Goal: Find specific page/section: Find specific page/section

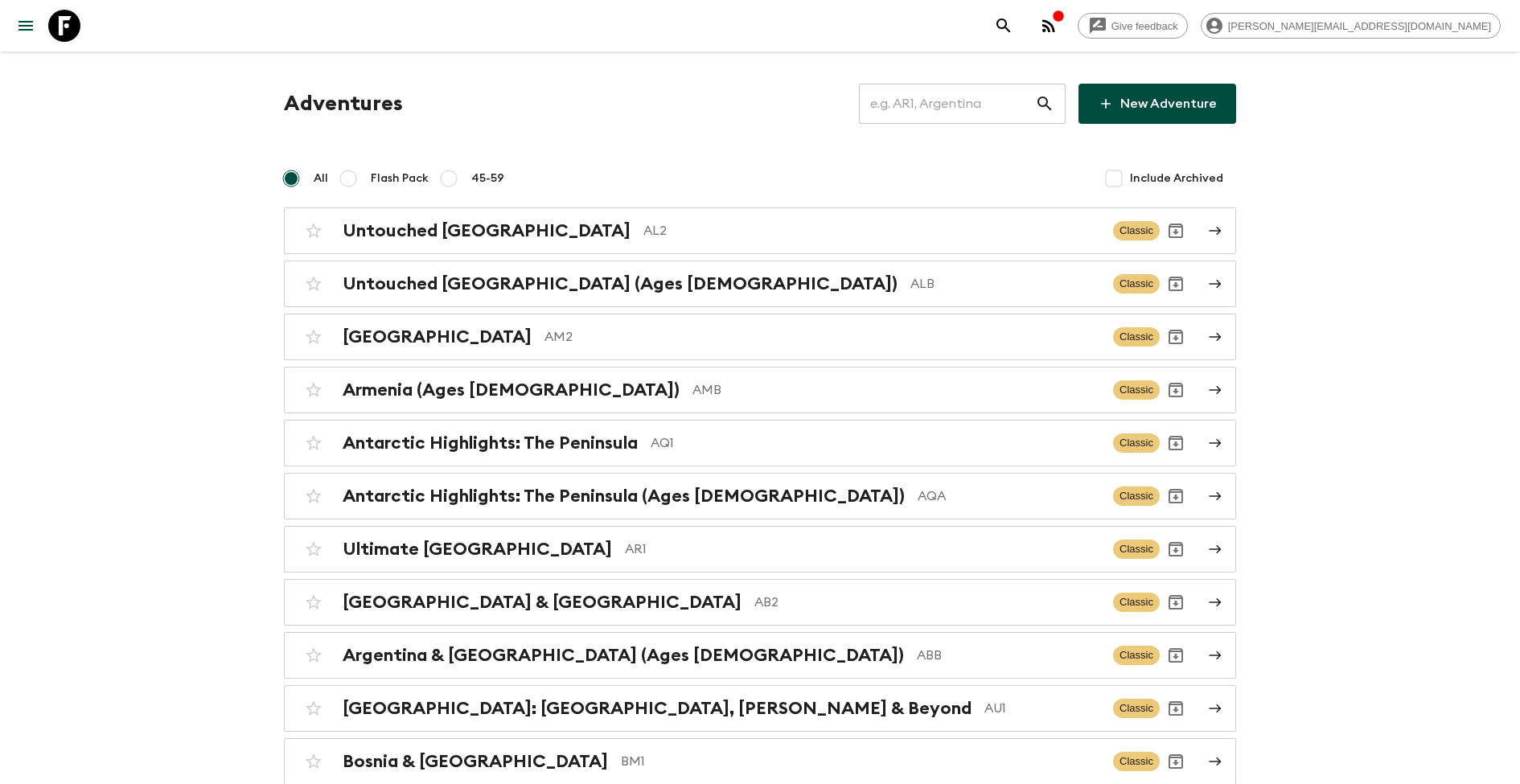
click at [966, 94] on input "text" at bounding box center [947, 103] width 177 height 45
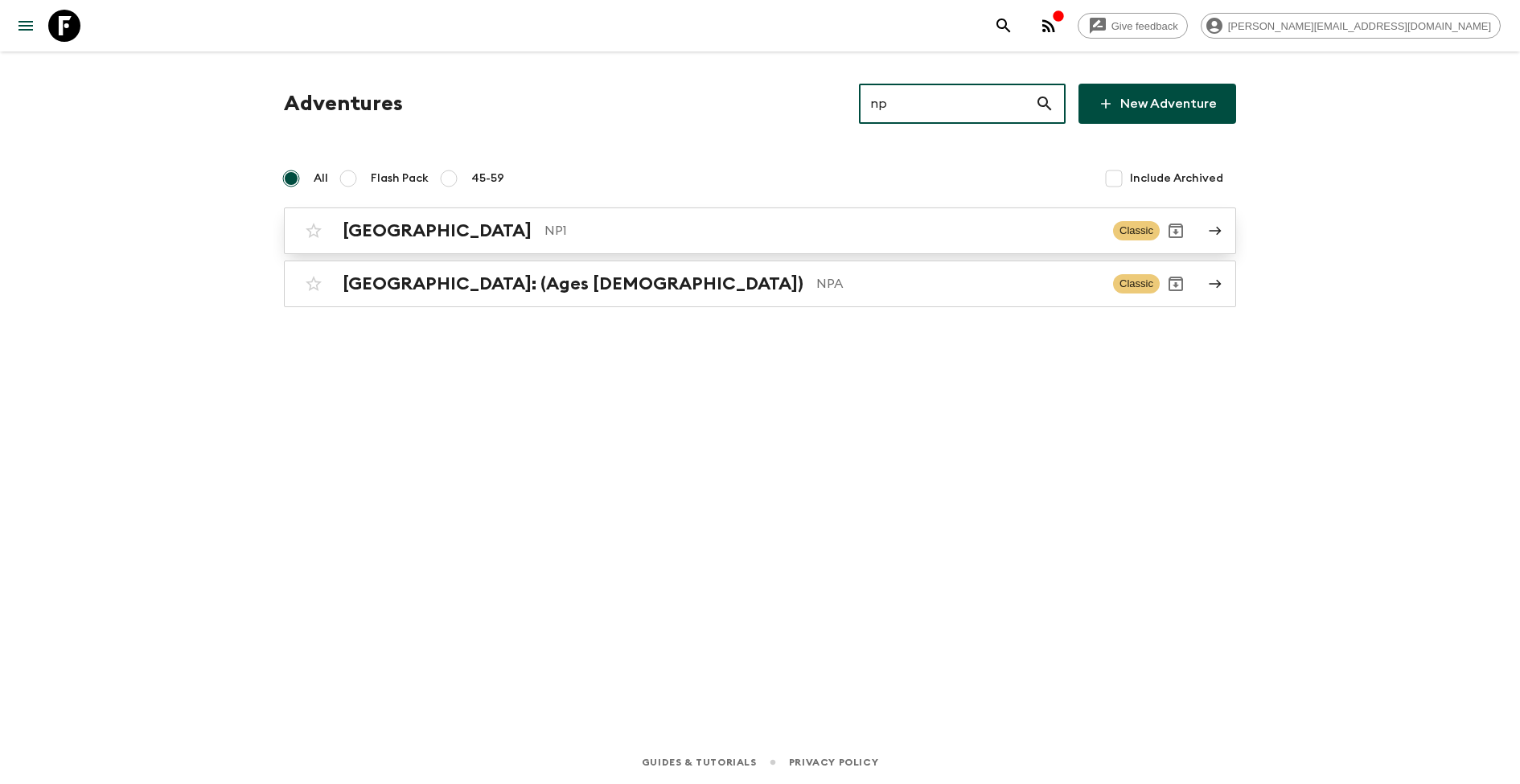
type input "np"
click at [615, 232] on p "NP1" at bounding box center [822, 231] width 555 height 19
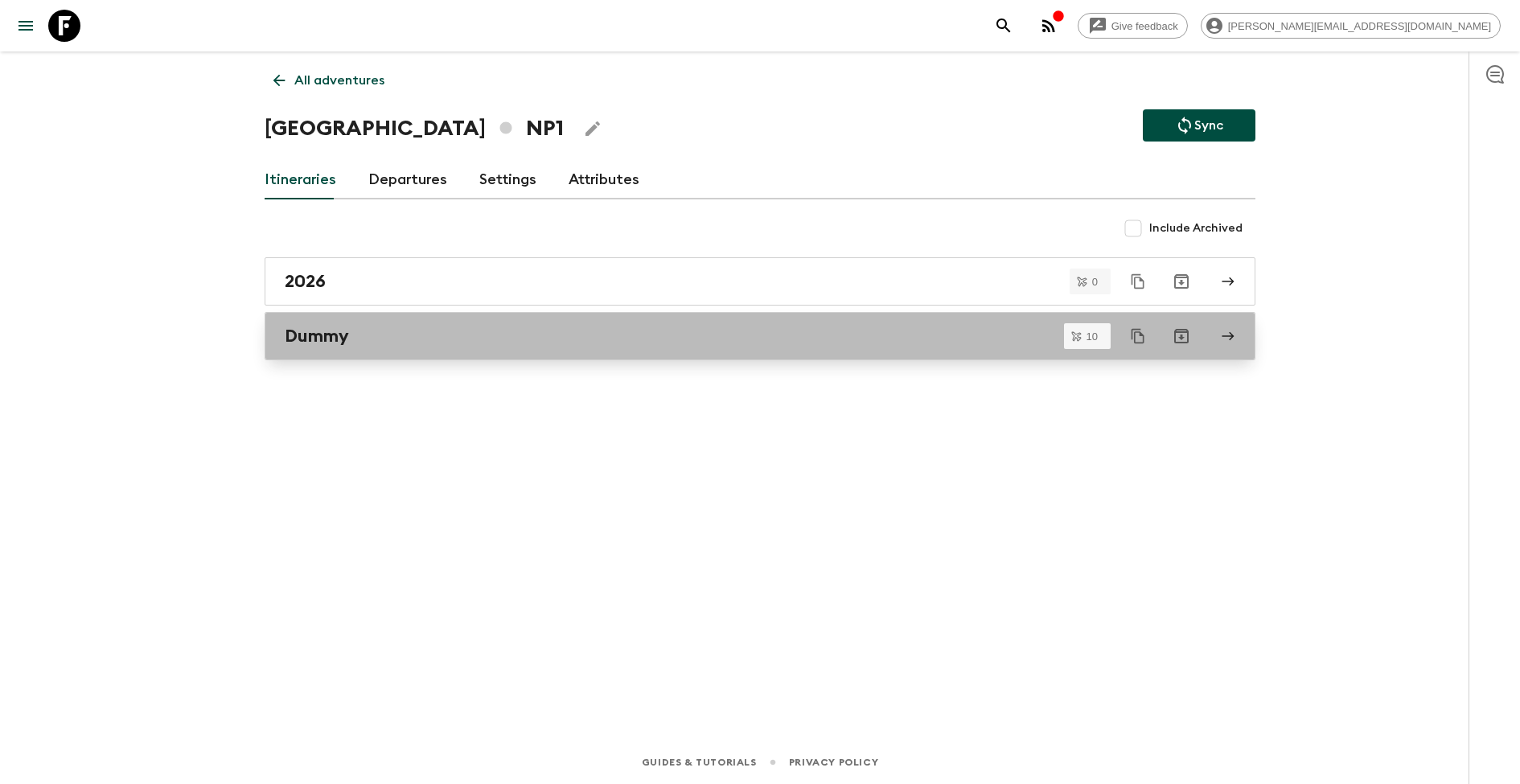
click at [620, 329] on div "Dummy" at bounding box center [745, 335] width 920 height 21
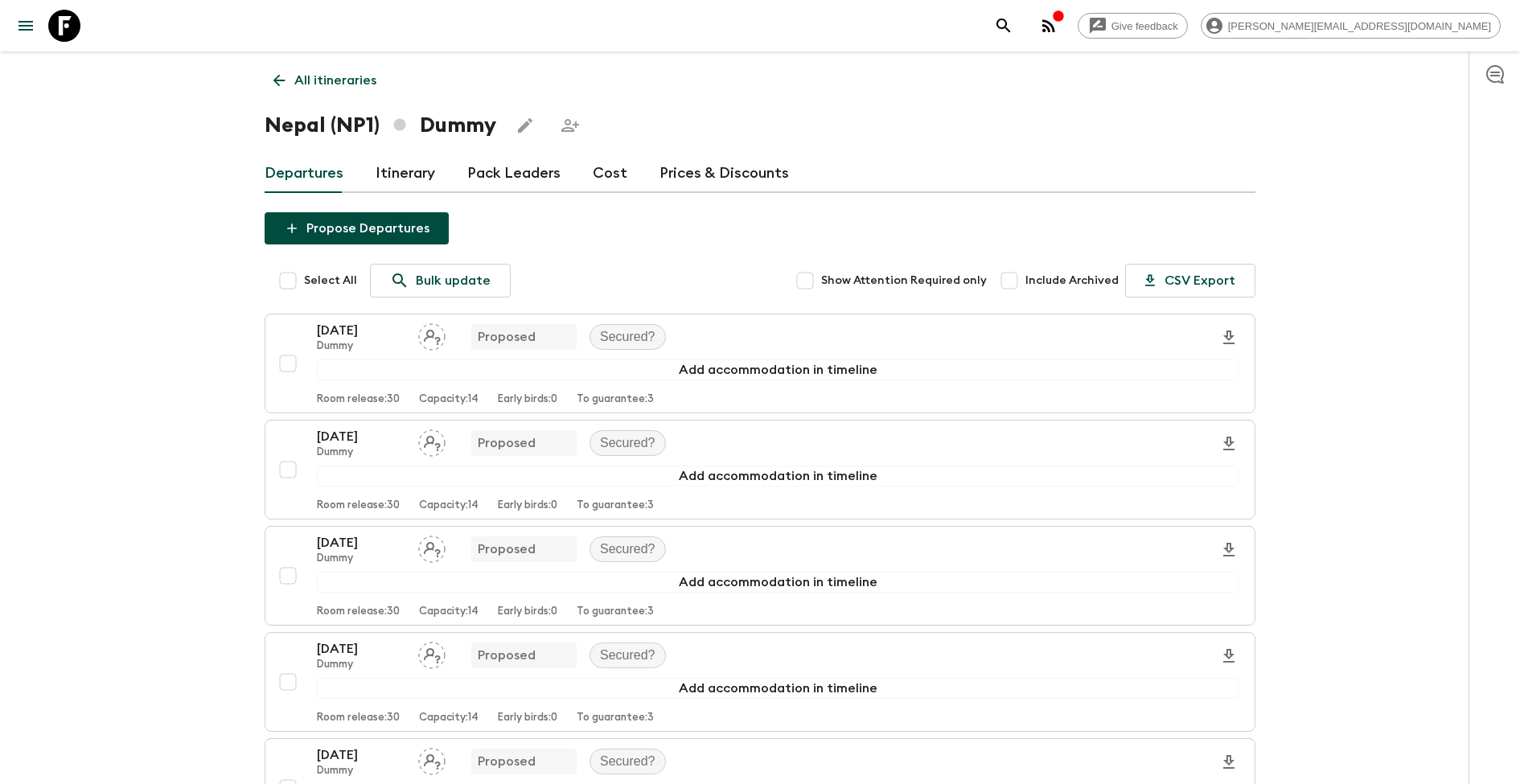
click at [407, 176] on link "Itinerary" at bounding box center [405, 174] width 60 height 39
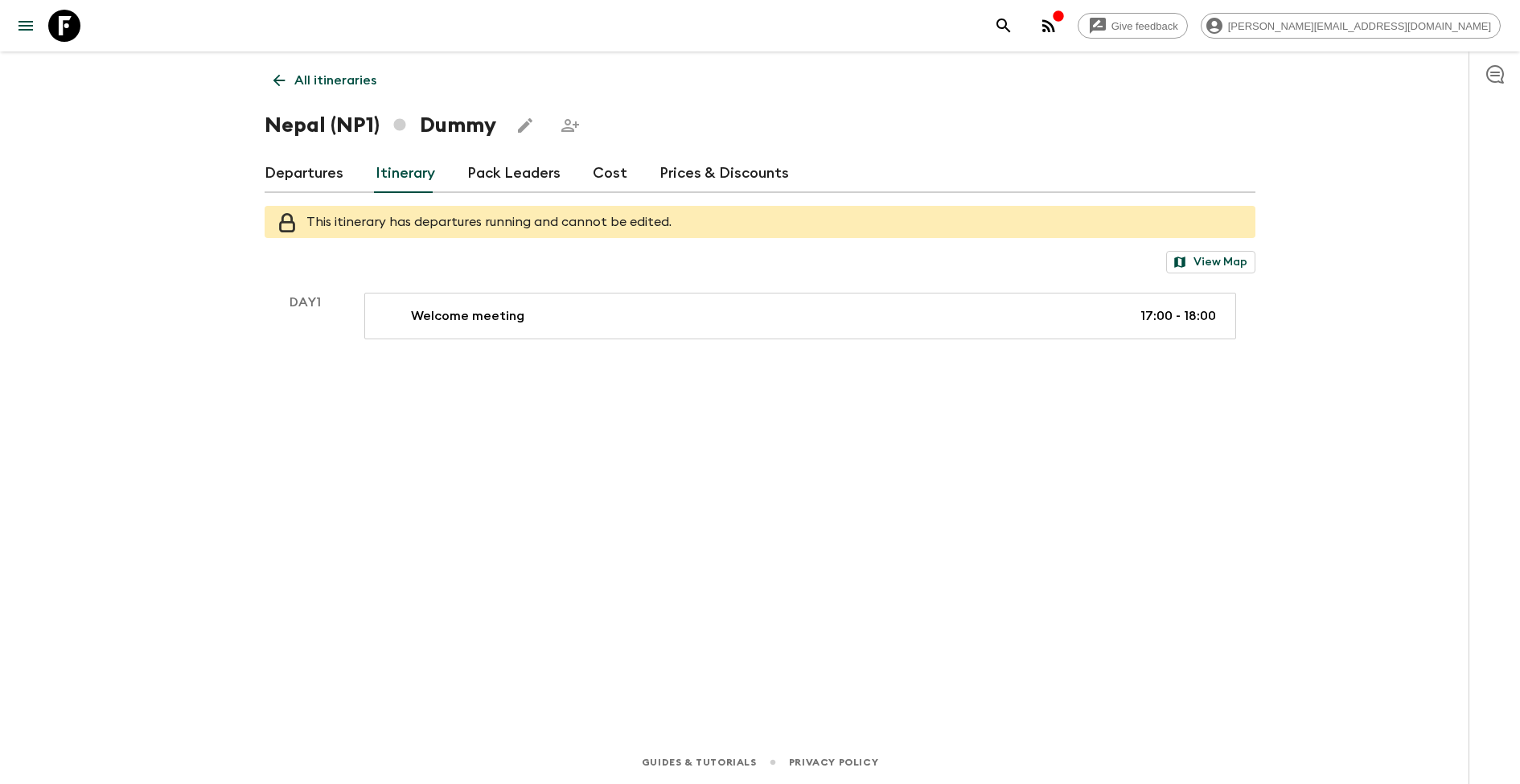
click at [518, 175] on link "Pack Leaders" at bounding box center [513, 174] width 93 height 39
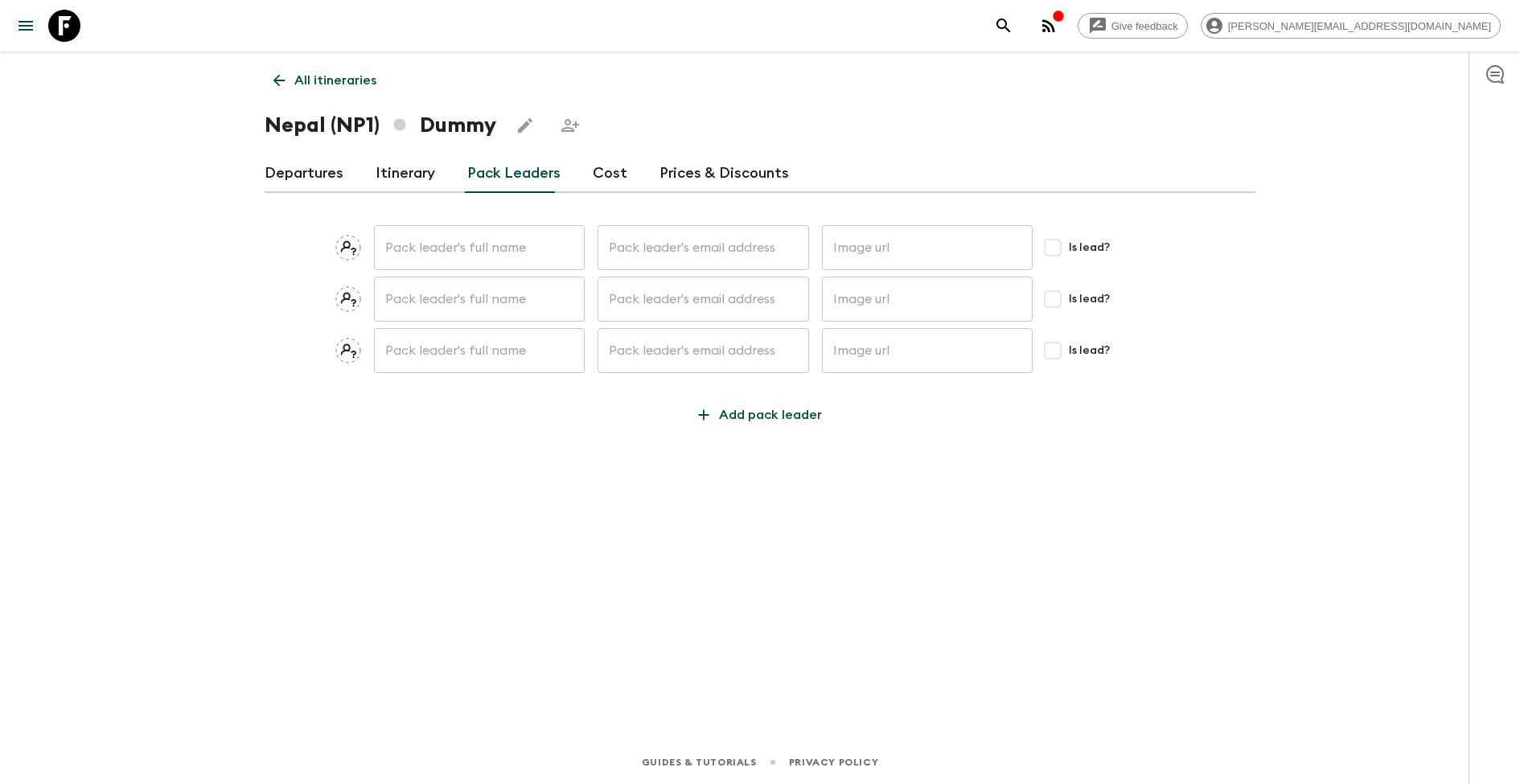
click at [640, 177] on div "Departures Itinerary Pack Leaders Cost Prices & Discounts" at bounding box center [760, 174] width 990 height 39
click at [329, 175] on link "Departures" at bounding box center [304, 174] width 79 height 39
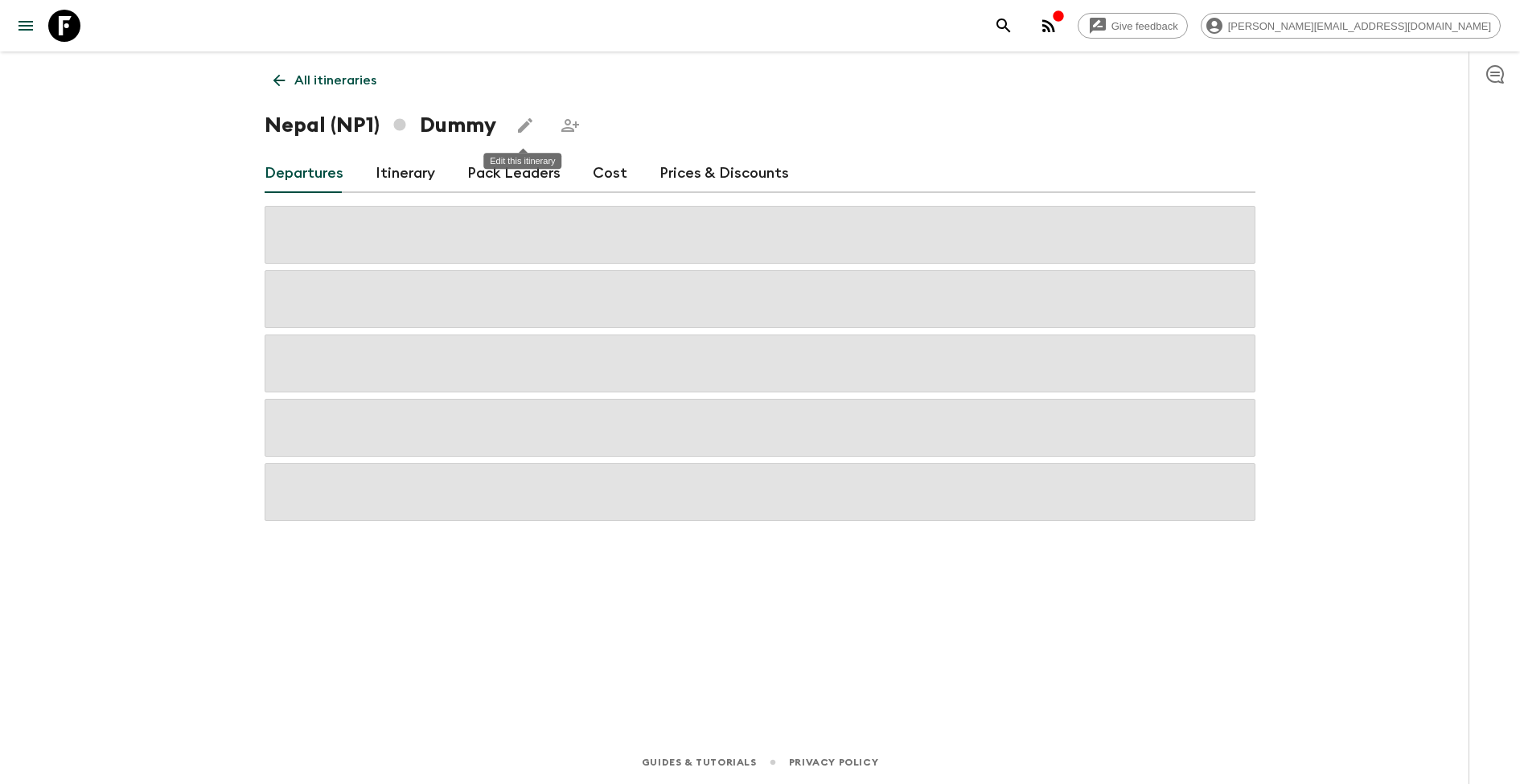
click at [516, 120] on icon "Edit this itinerary" at bounding box center [525, 125] width 19 height 19
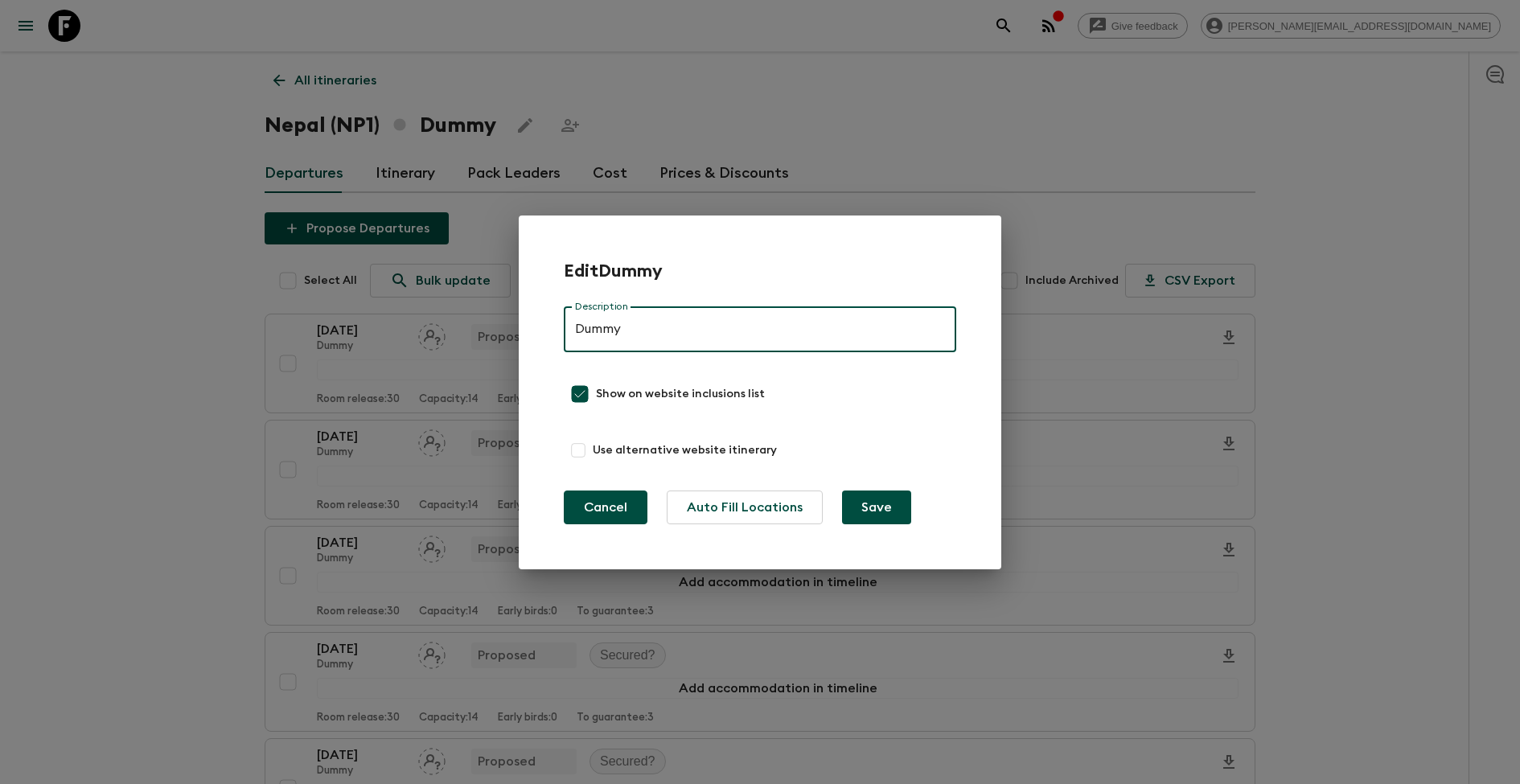
click at [602, 494] on button "Cancel" at bounding box center [605, 506] width 84 height 34
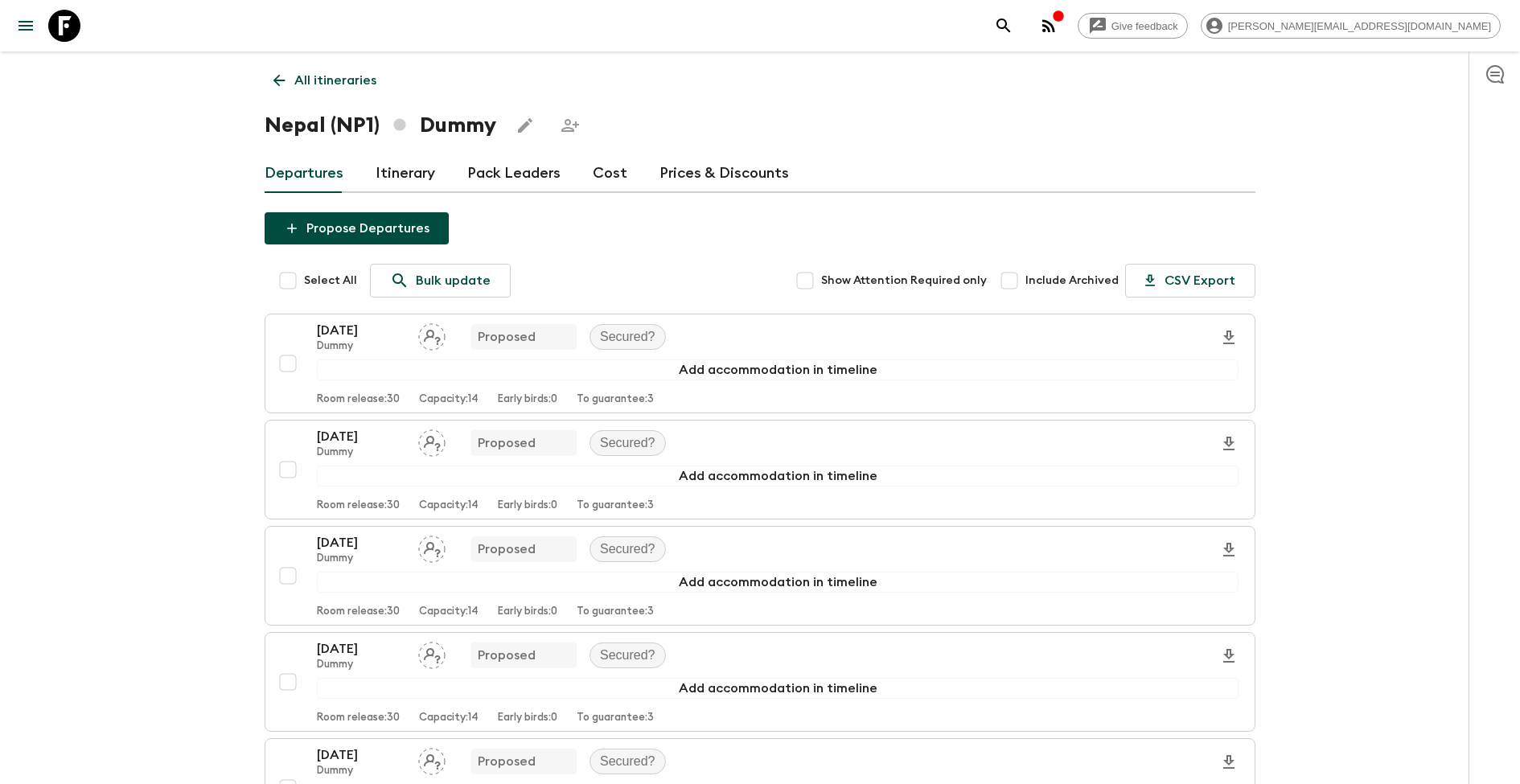
click at [396, 180] on link "Itinerary" at bounding box center [405, 174] width 60 height 39
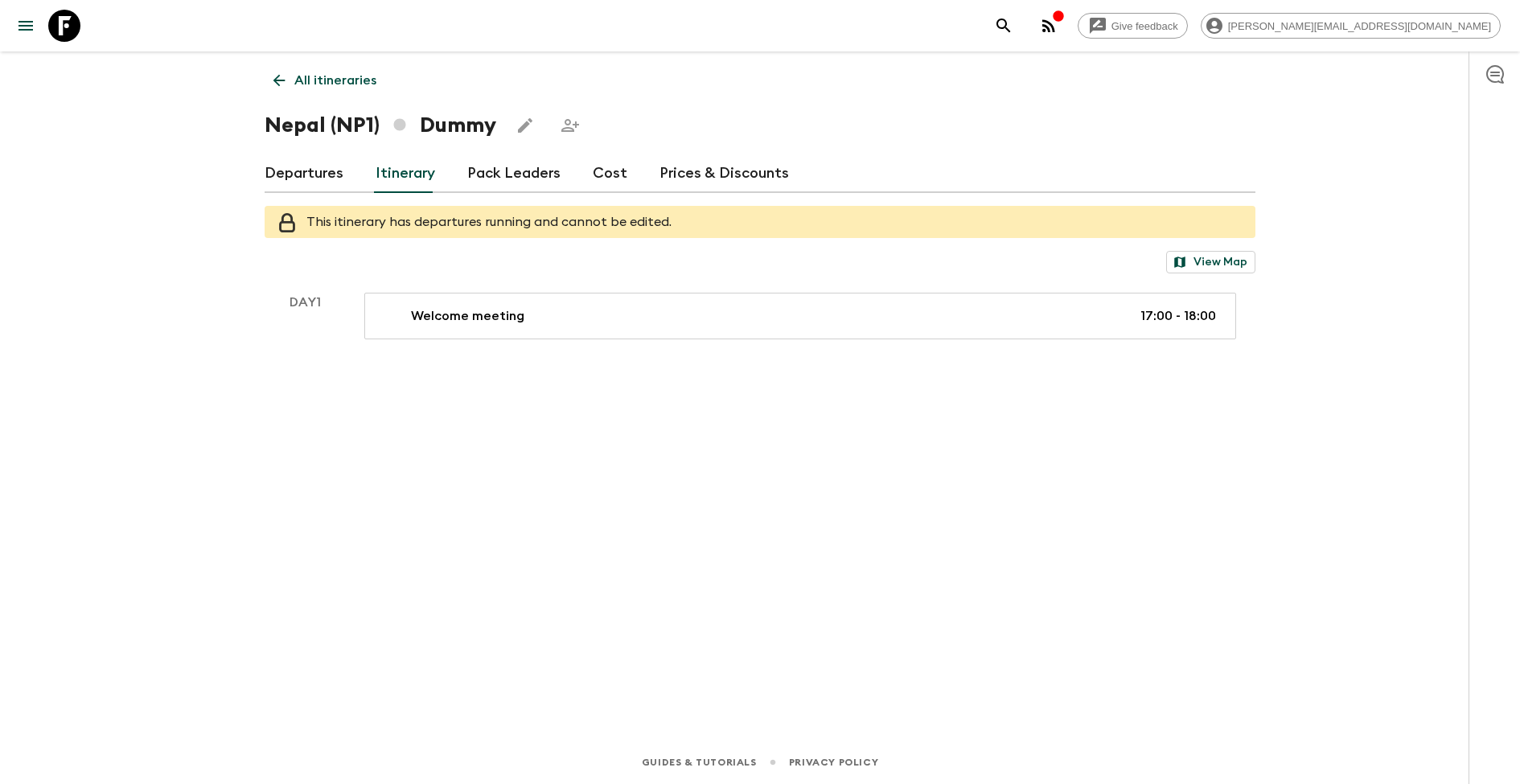
click at [522, 119] on icon "Edit this itinerary" at bounding box center [525, 125] width 19 height 19
